Goal: Find specific page/section: Find specific page/section

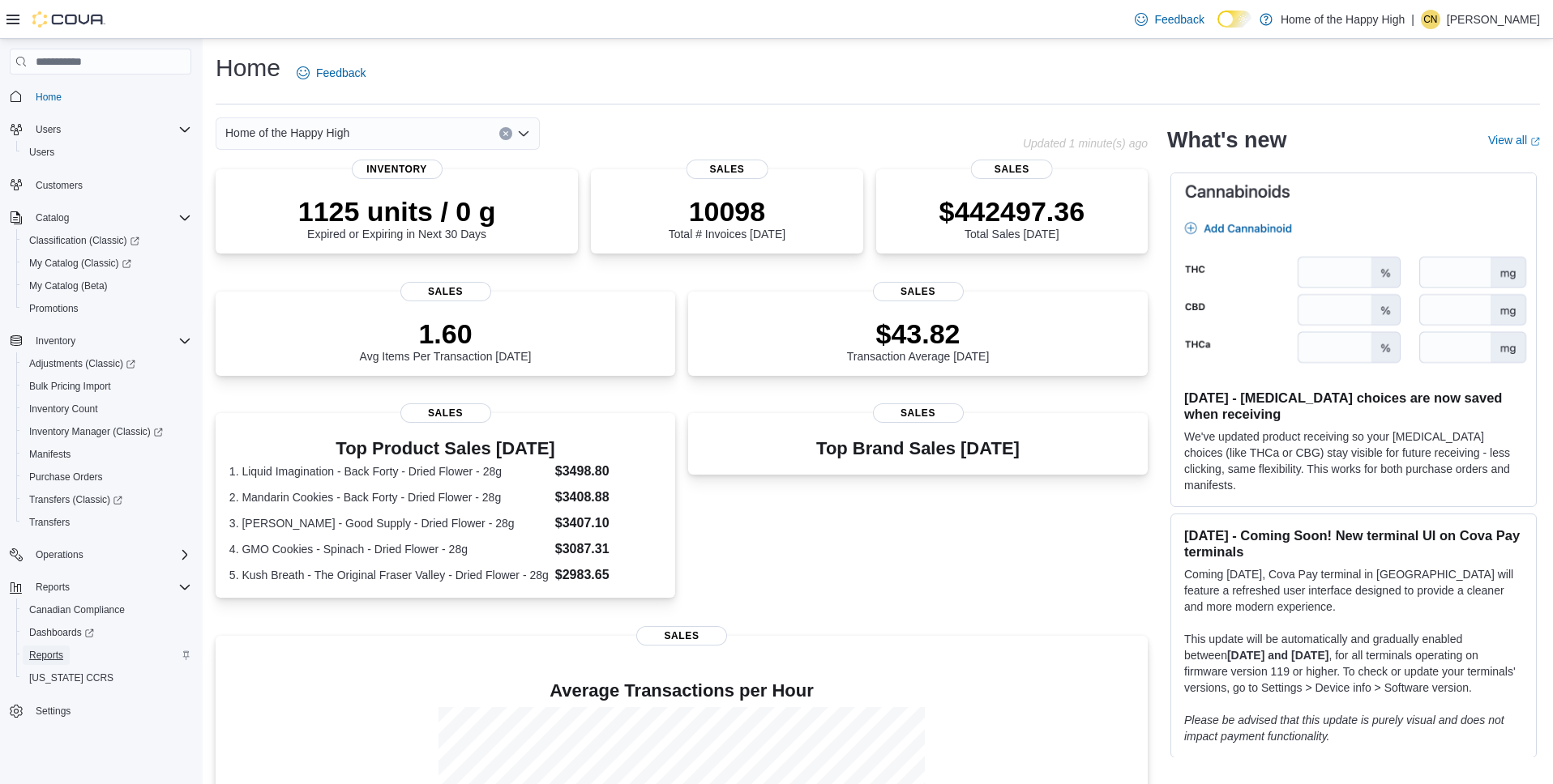
click at [53, 663] on span "Reports" at bounding box center [45, 655] width 34 height 20
